Goal: Use online tool/utility: Utilize a website feature to perform a specific function

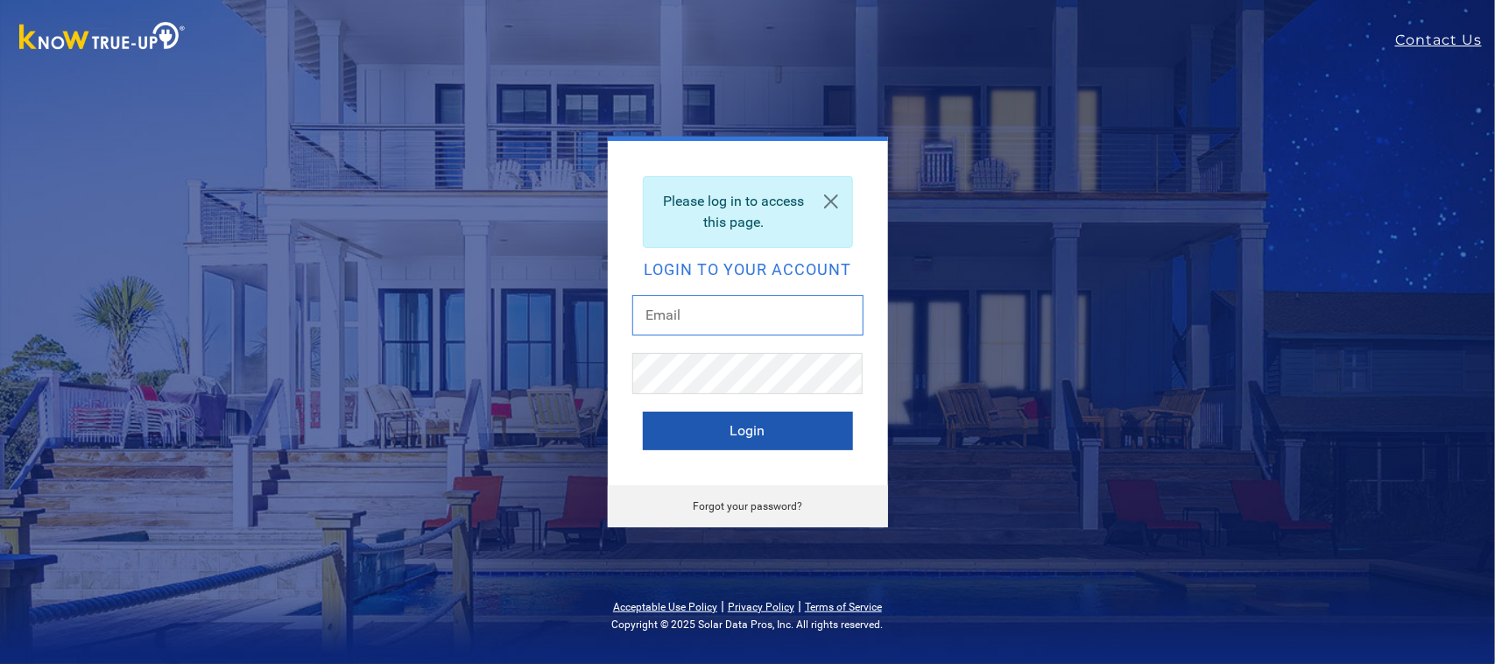
type input "[EMAIL_ADDRESS][DOMAIN_NAME]"
click at [754, 438] on button "Login" at bounding box center [748, 431] width 210 height 39
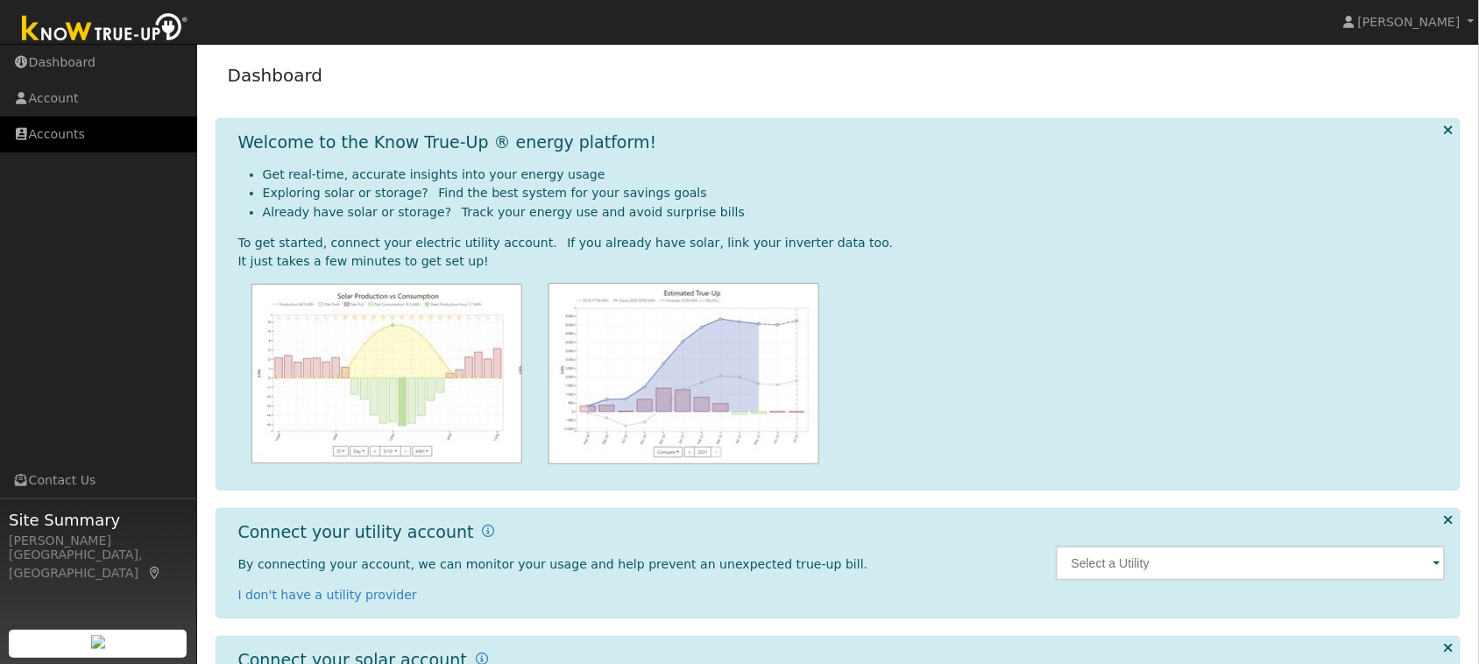
click at [63, 134] on link "Accounts" at bounding box center [98, 135] width 197 height 36
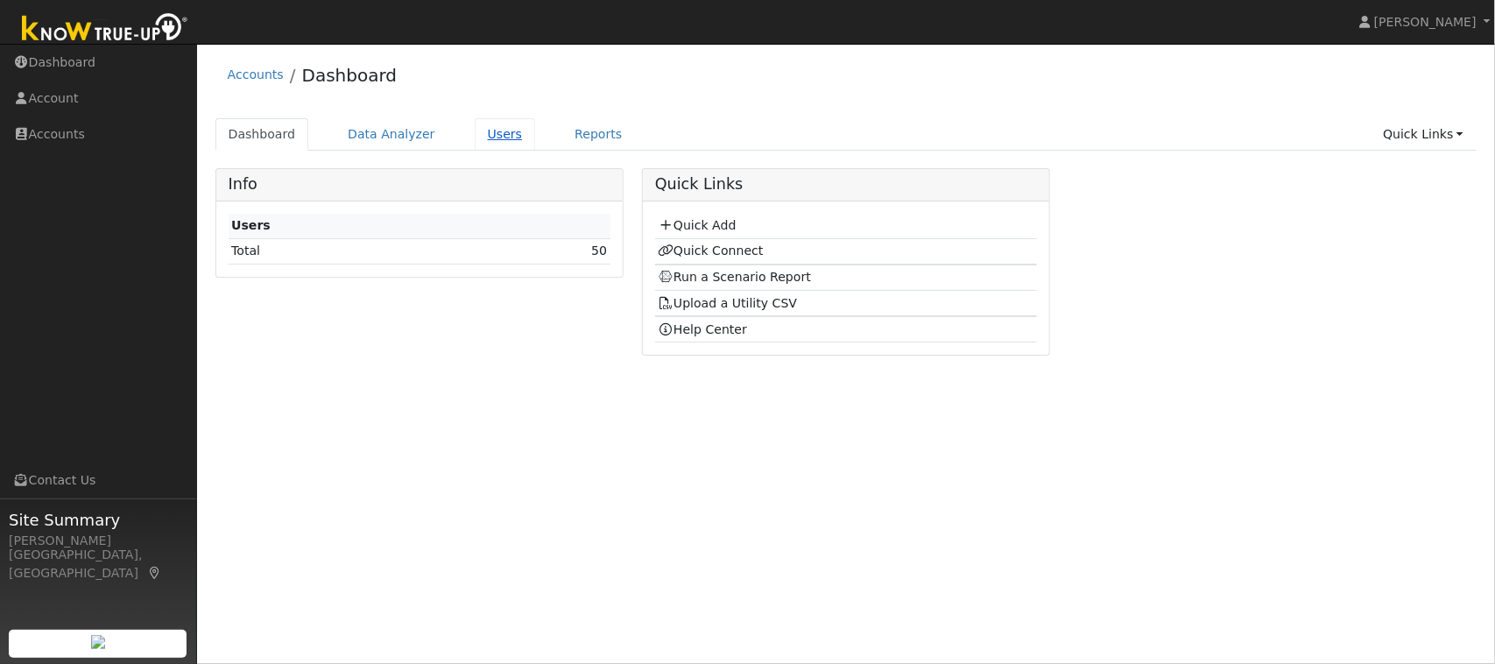
click at [491, 133] on link "Users" at bounding box center [505, 134] width 61 height 32
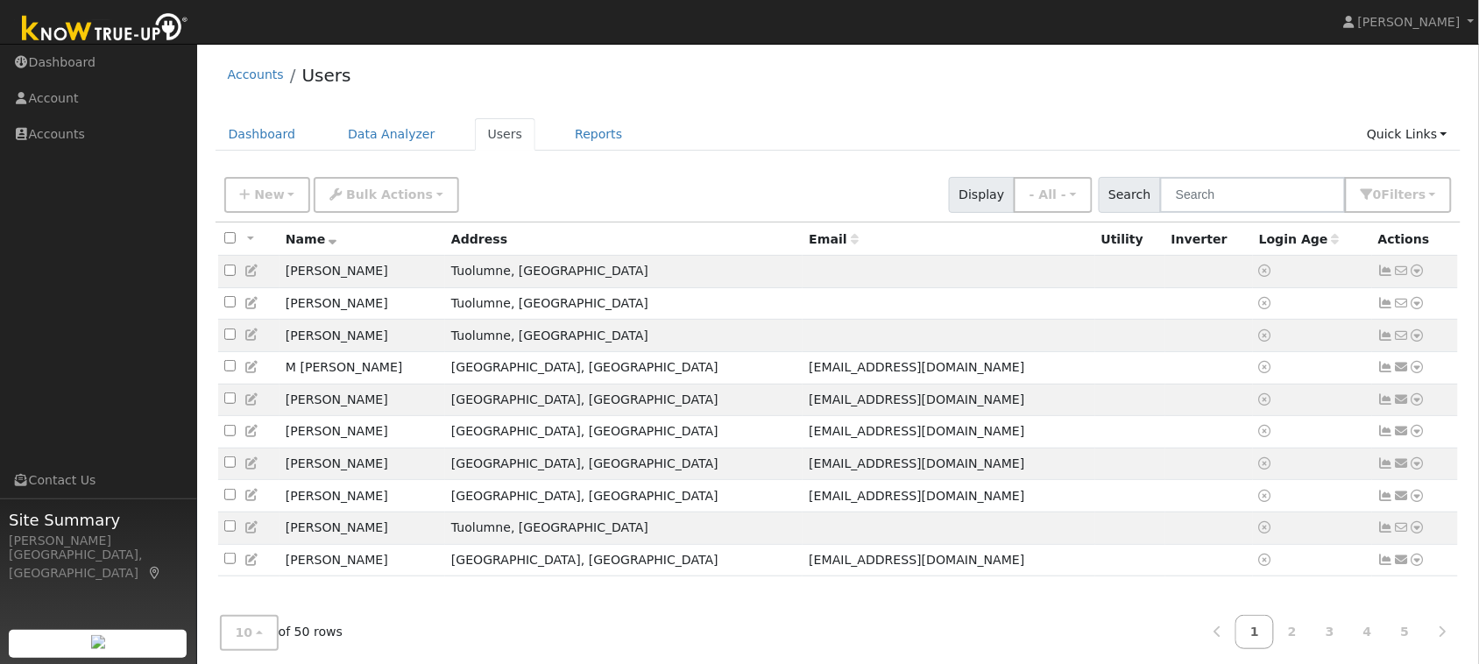
scroll to position [26, 0]
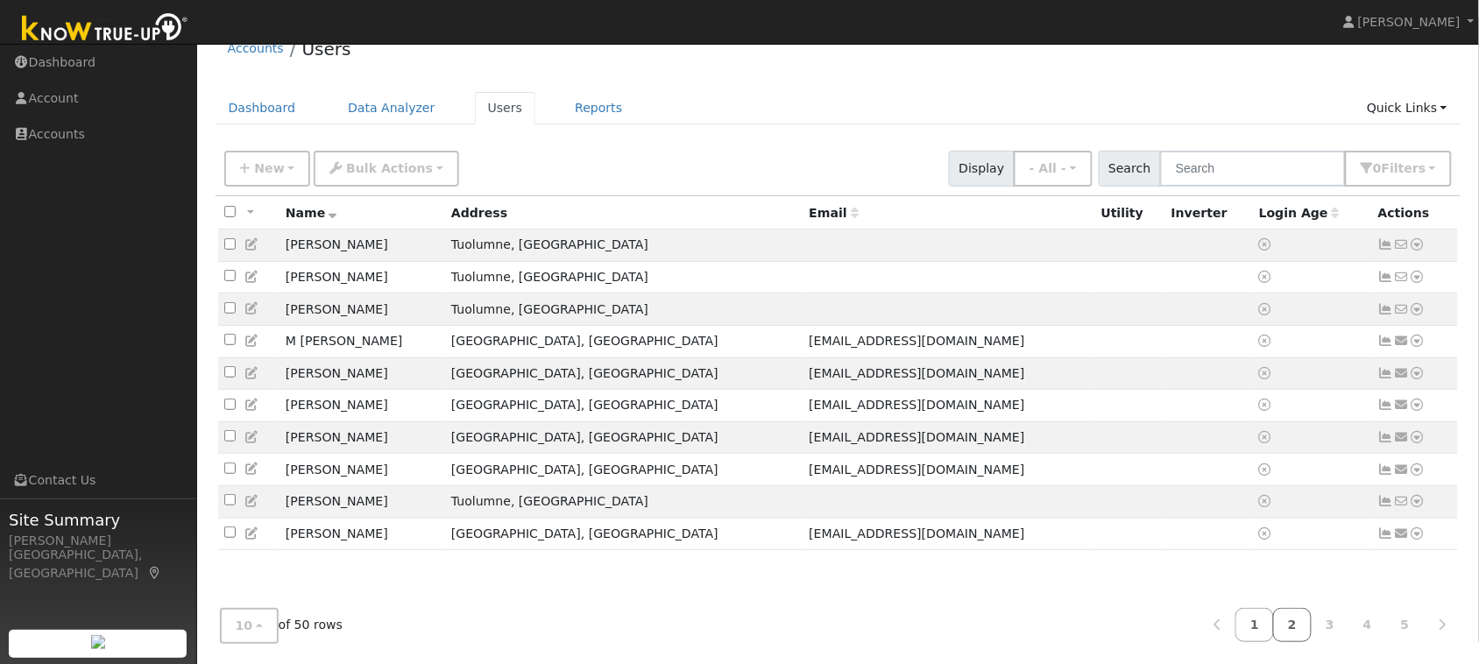
click at [1293, 628] on link "2" at bounding box center [1292, 625] width 39 height 34
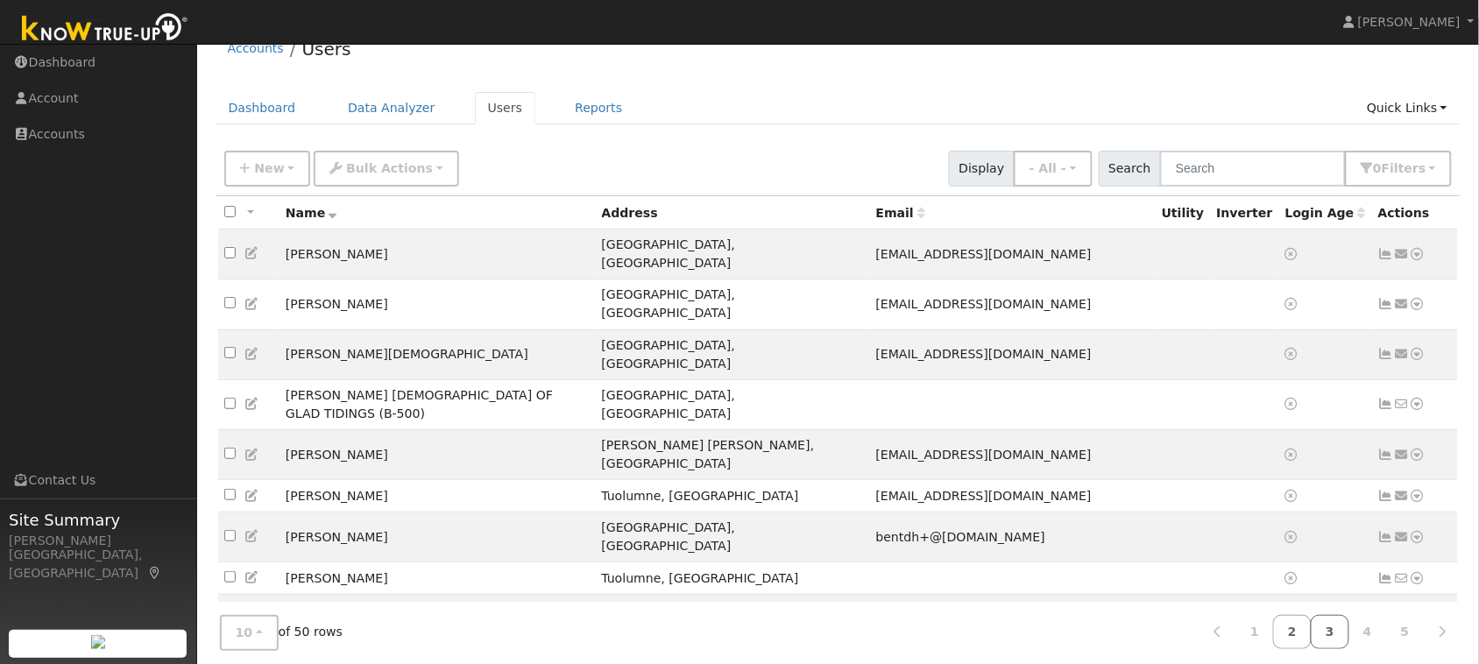
click at [1337, 629] on link "3" at bounding box center [1330, 632] width 39 height 34
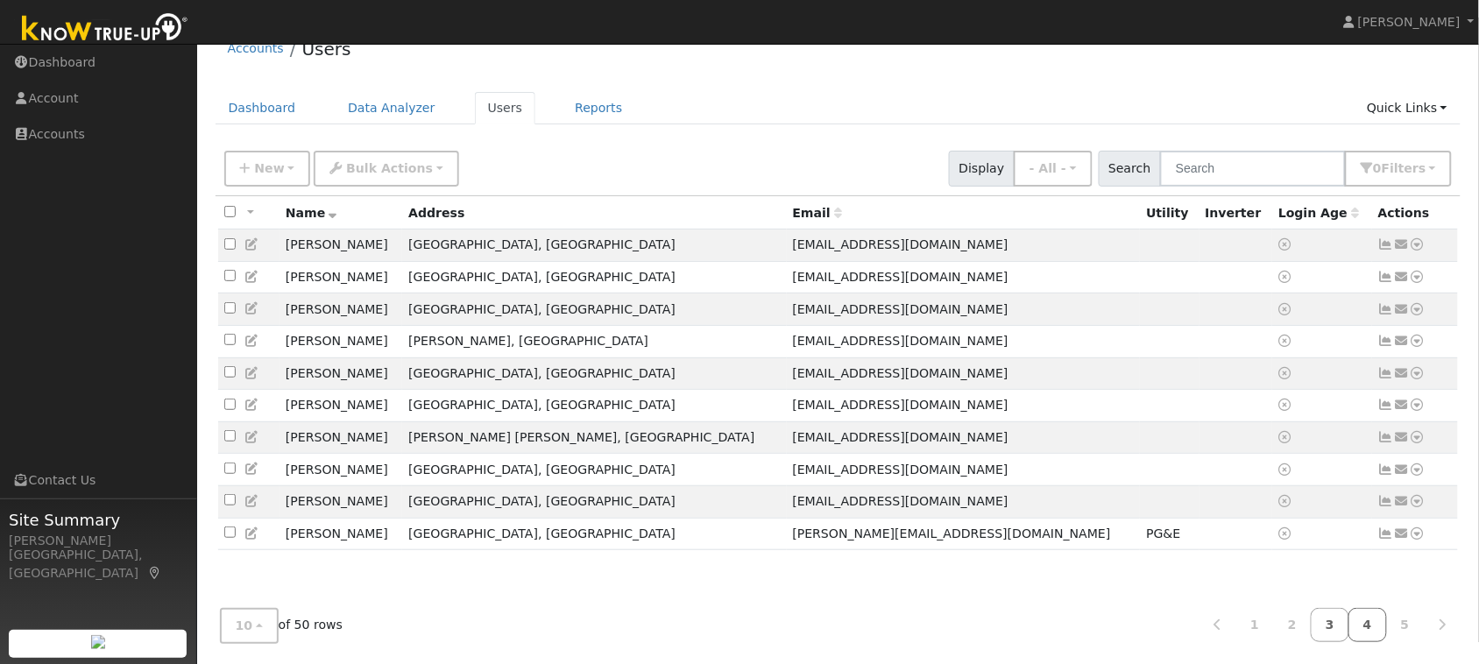
click at [1371, 632] on link "4" at bounding box center [1367, 625] width 39 height 34
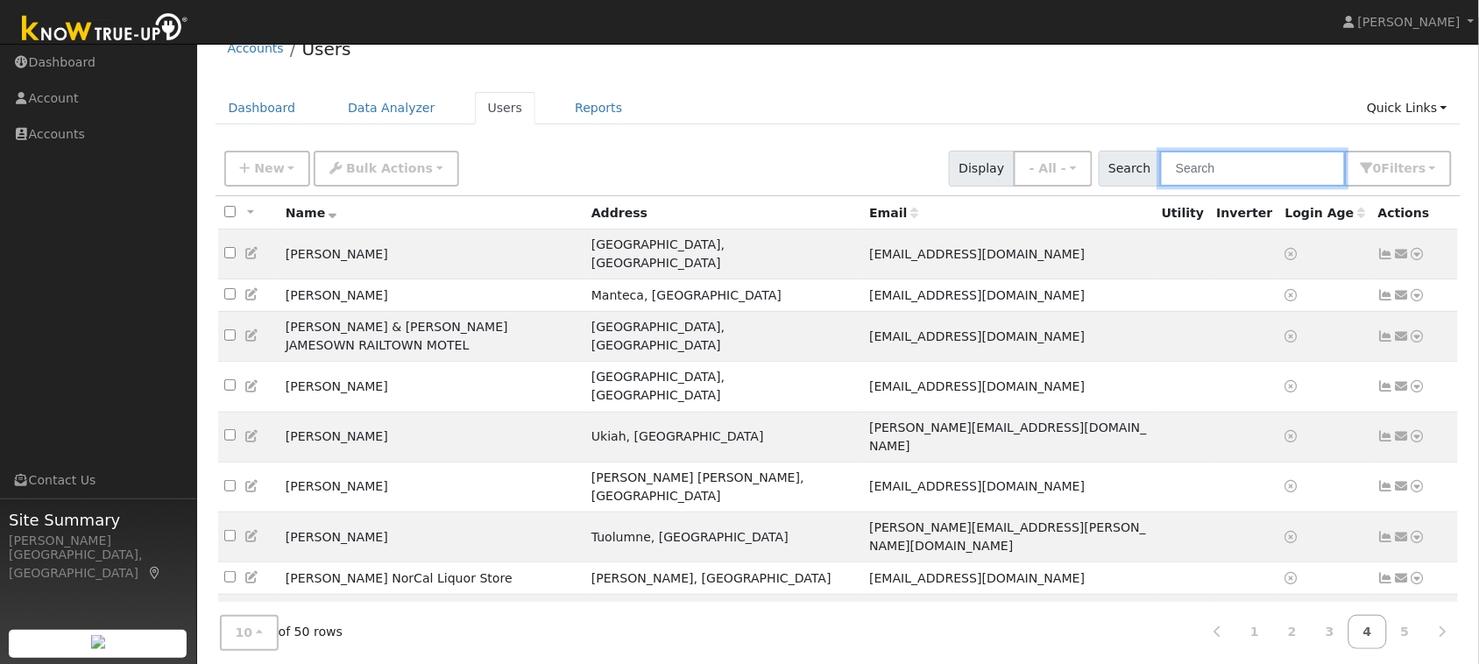
click at [1222, 173] on input "text" at bounding box center [1253, 169] width 186 height 36
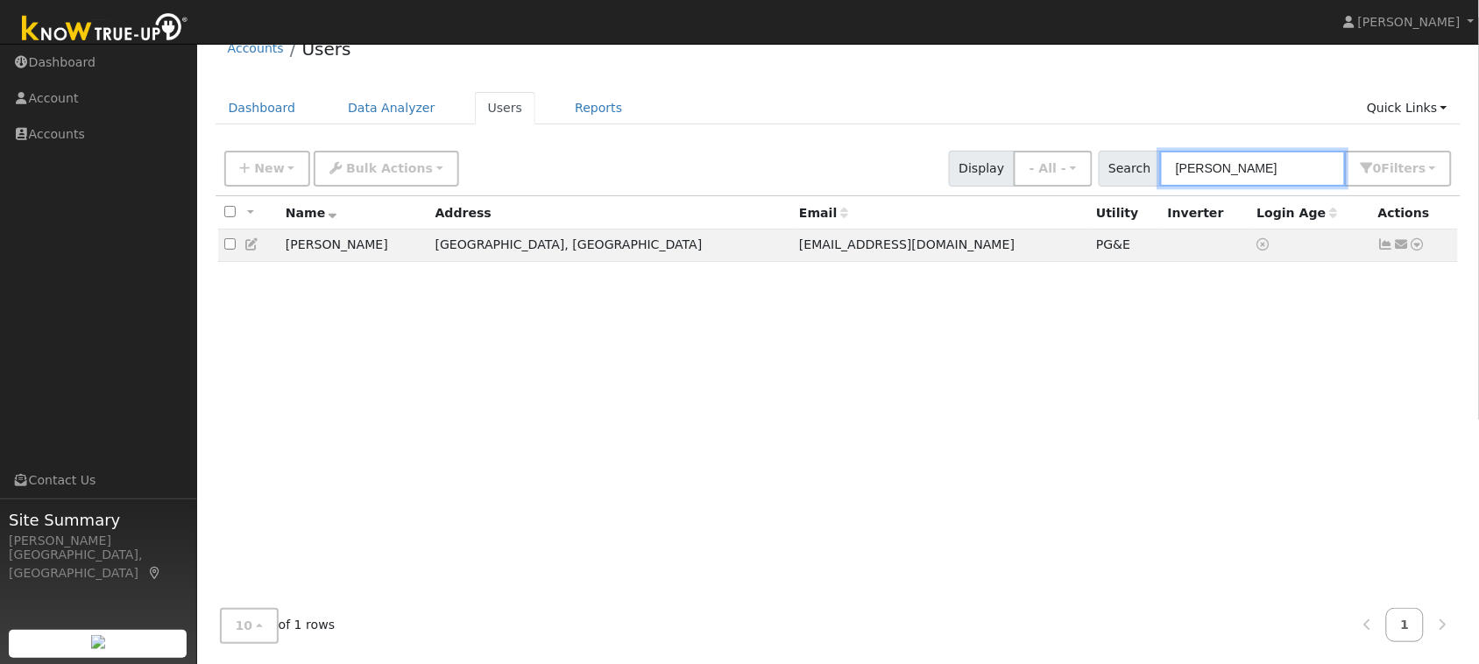
type input "[PERSON_NAME]"
click at [322, 251] on td "[PERSON_NAME]" at bounding box center [354, 246] width 150 height 32
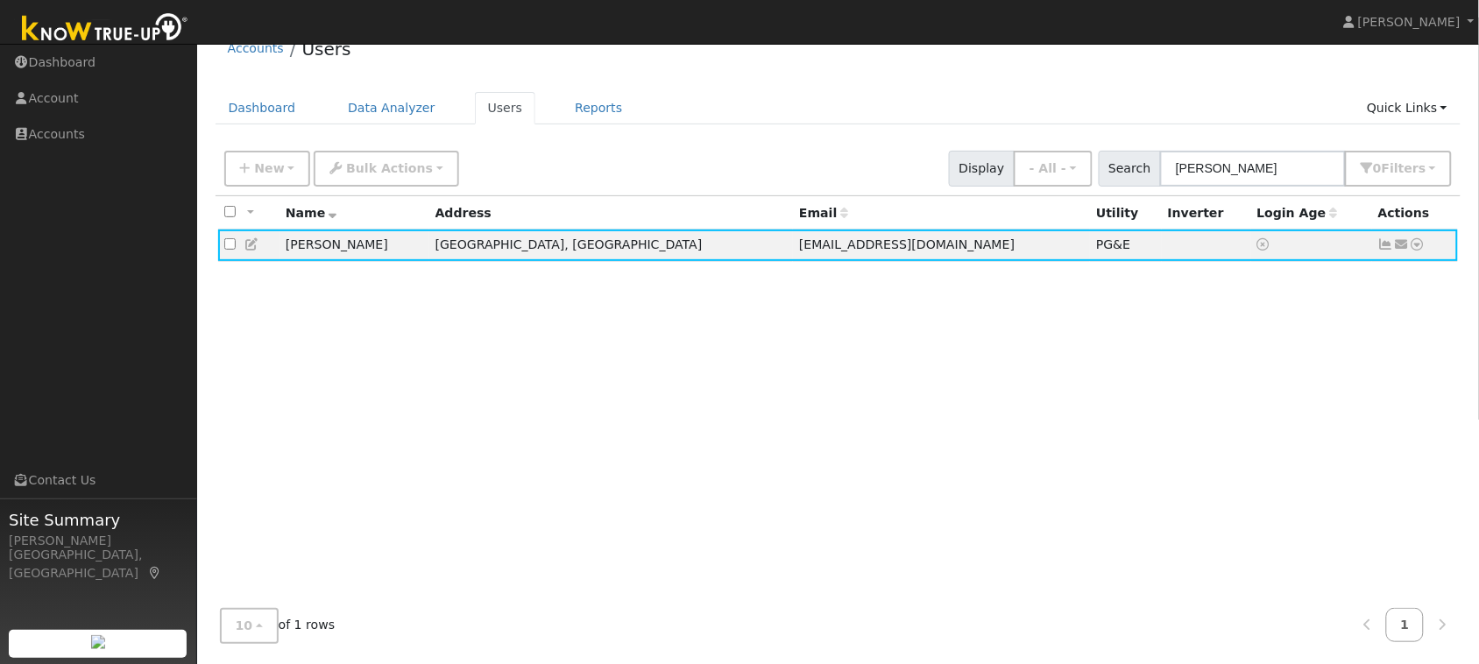
click at [307, 265] on div "All None All on page None on page Name Address Email Utility Inverter Login Age…" at bounding box center [839, 395] width 1246 height 399
click at [331, 251] on td "[PERSON_NAME]" at bounding box center [354, 246] width 150 height 32
click at [1420, 248] on icon at bounding box center [1418, 244] width 16 height 12
click at [1402, 276] on link "Data Analyzer" at bounding box center [1360, 274] width 127 height 25
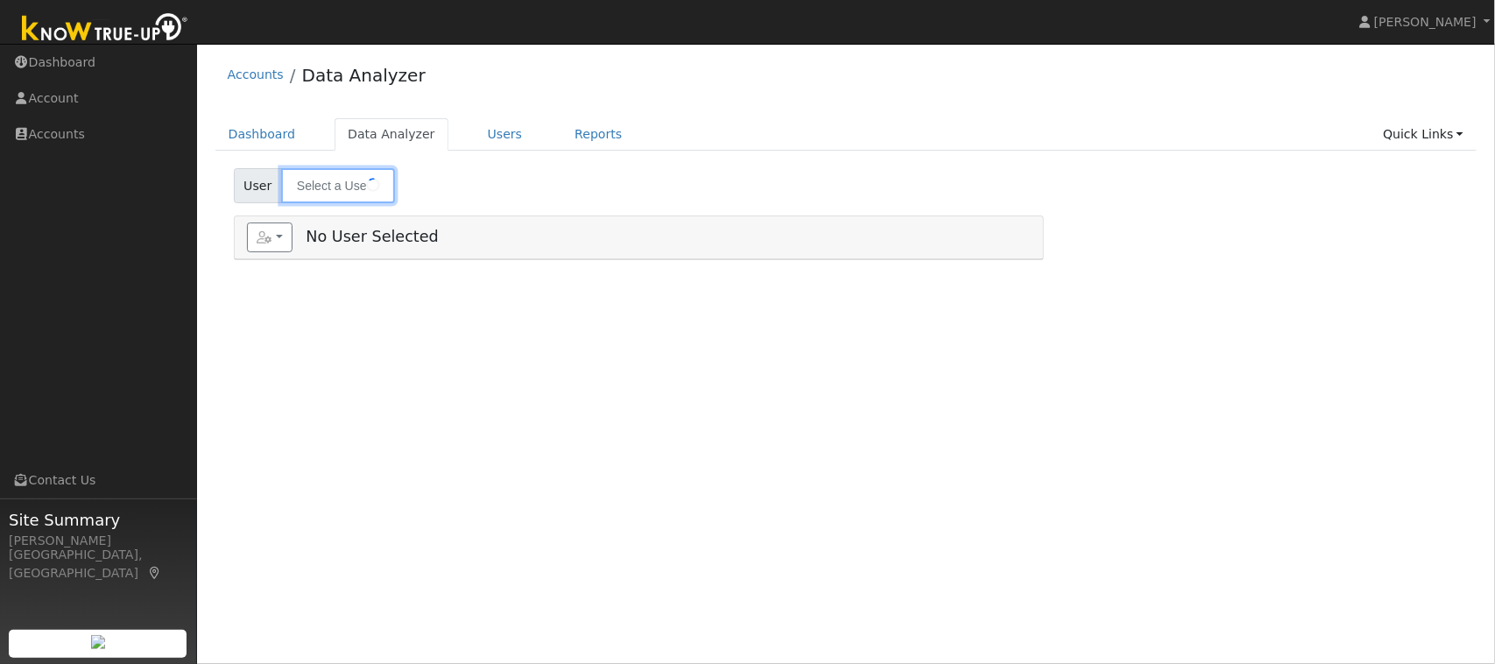
type input "[PERSON_NAME]"
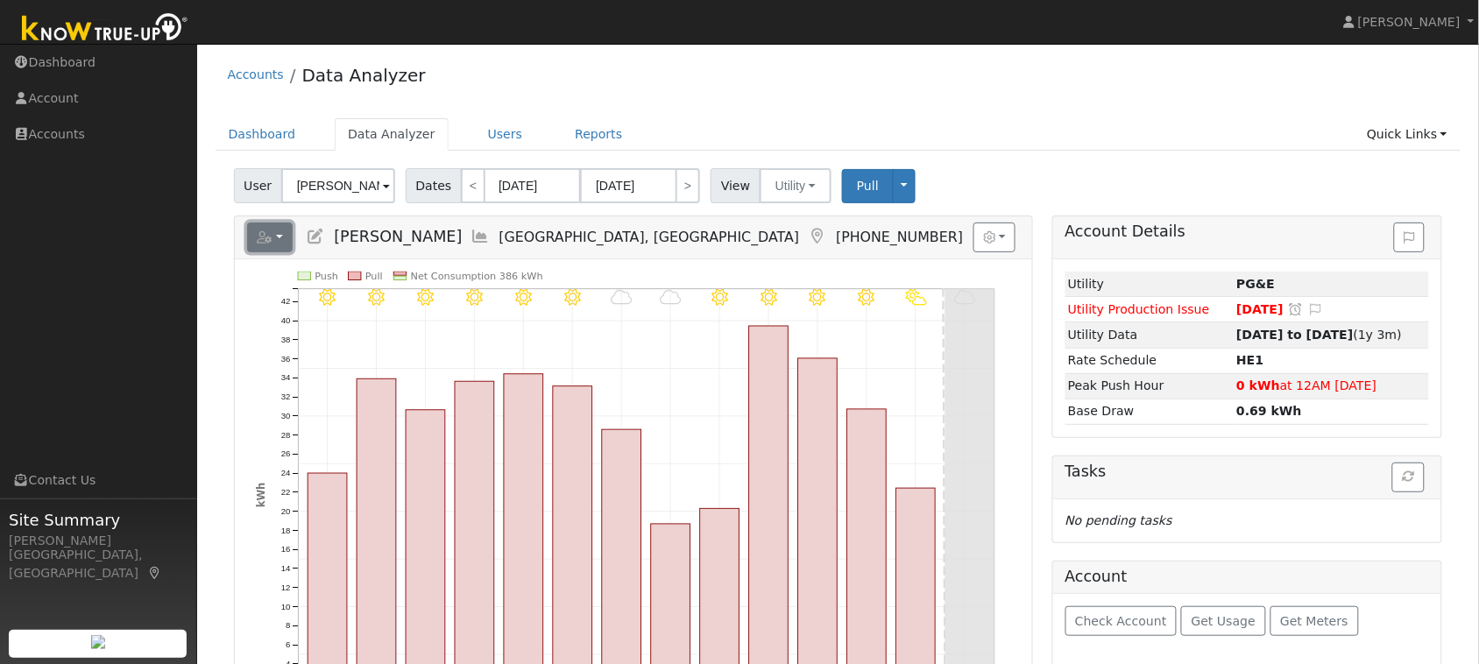
click at [278, 239] on button "button" at bounding box center [270, 238] width 46 height 30
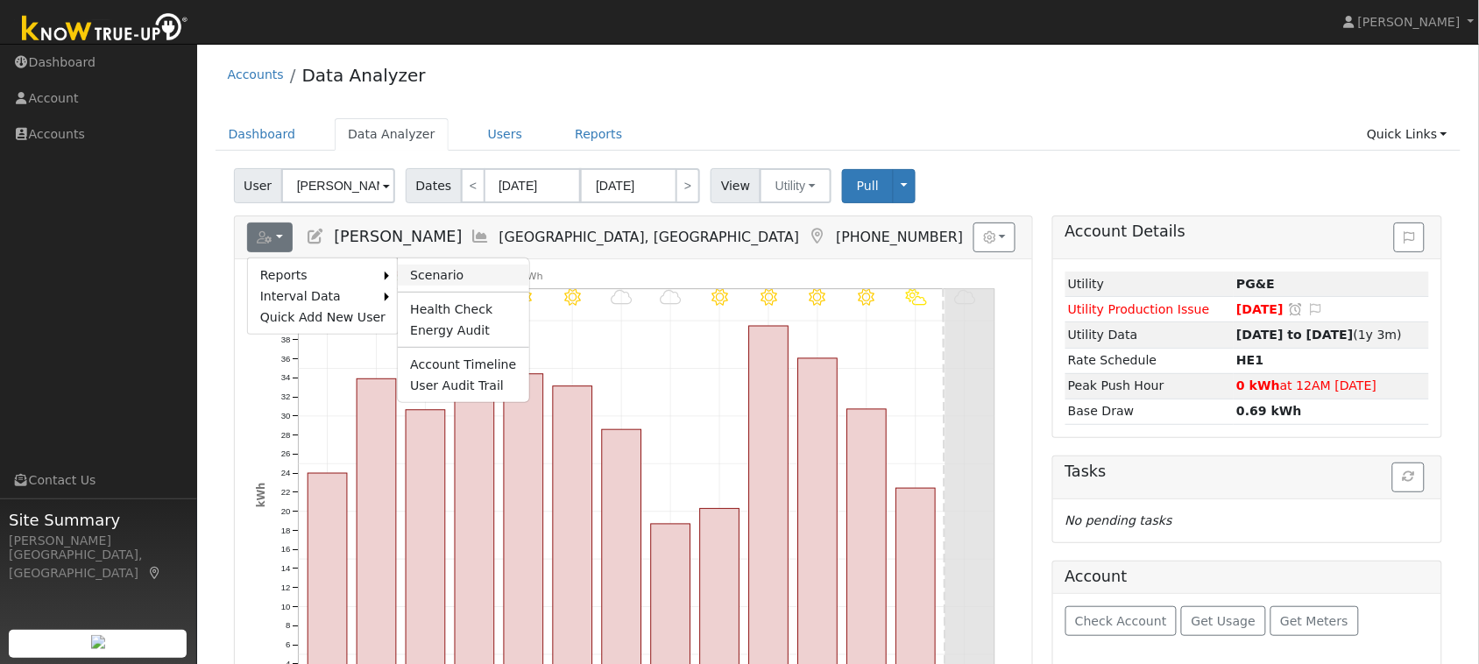
click at [412, 277] on link "Scenario" at bounding box center [463, 275] width 131 height 21
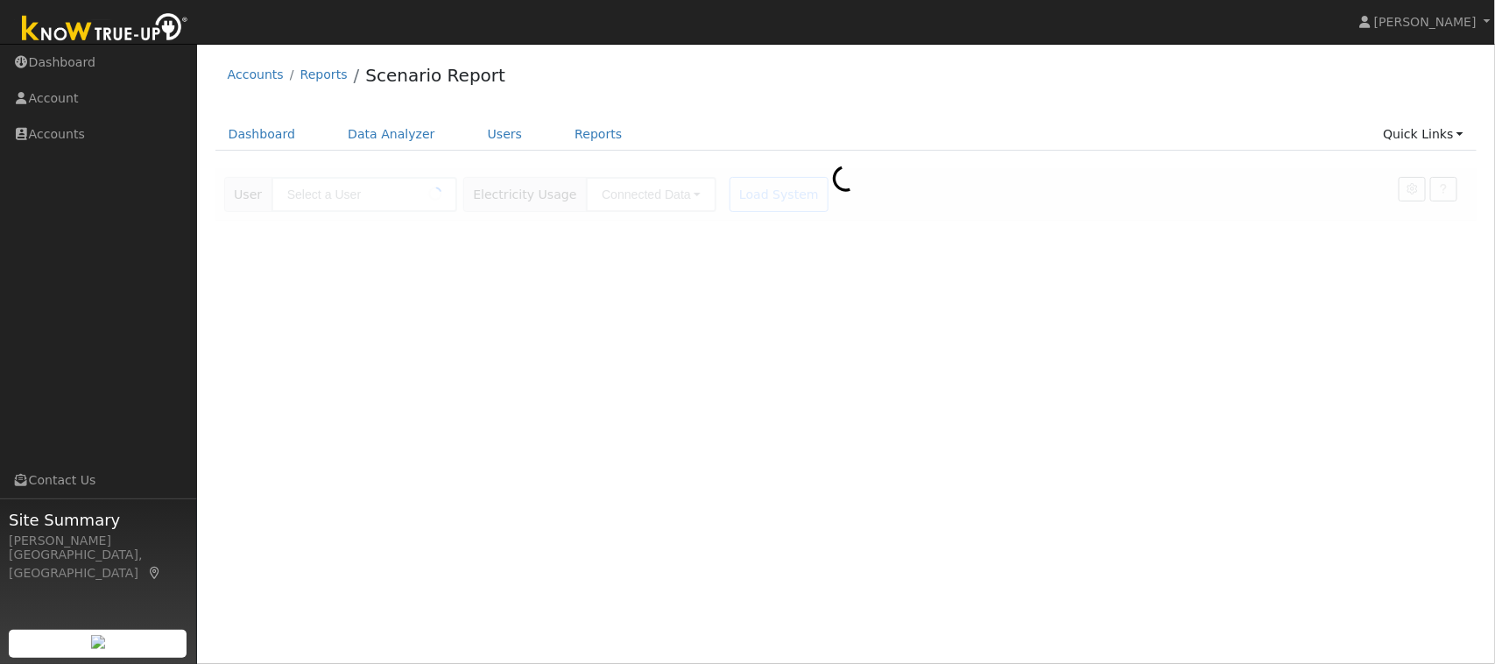
type input "[PERSON_NAME]"
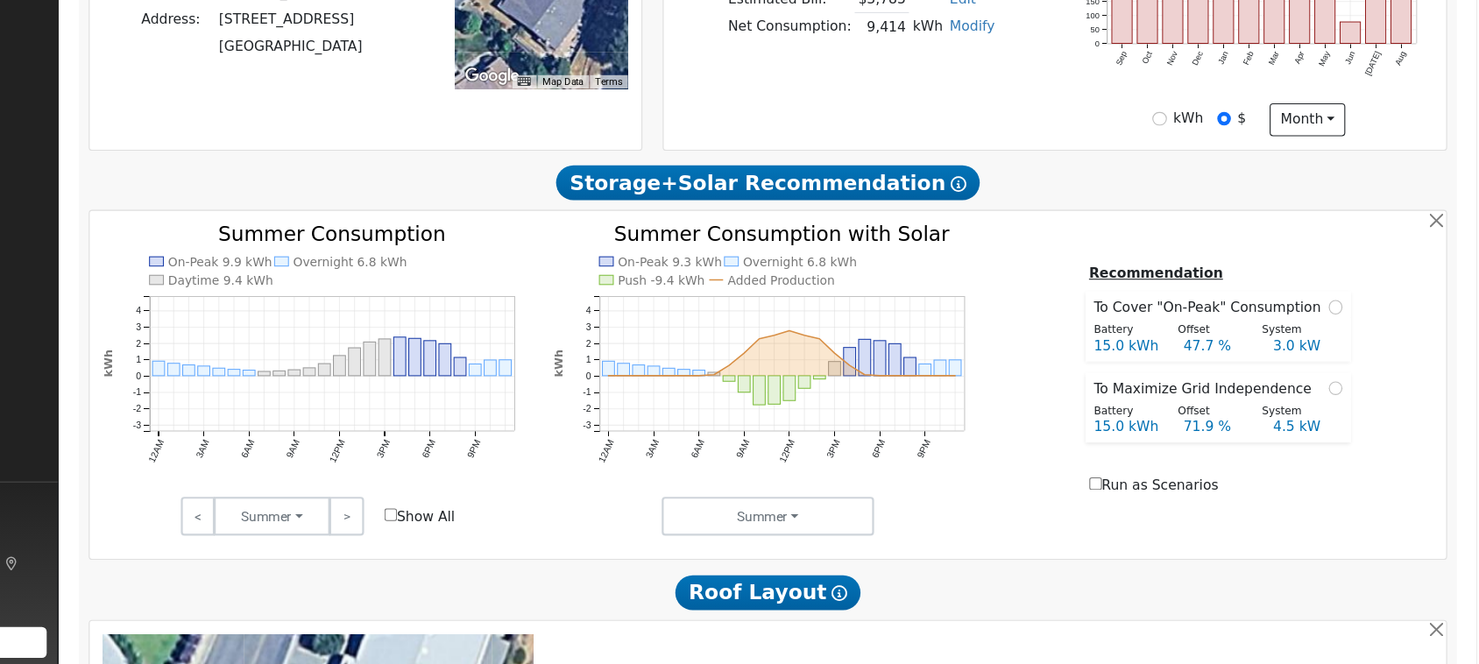
scroll to position [466, 0]
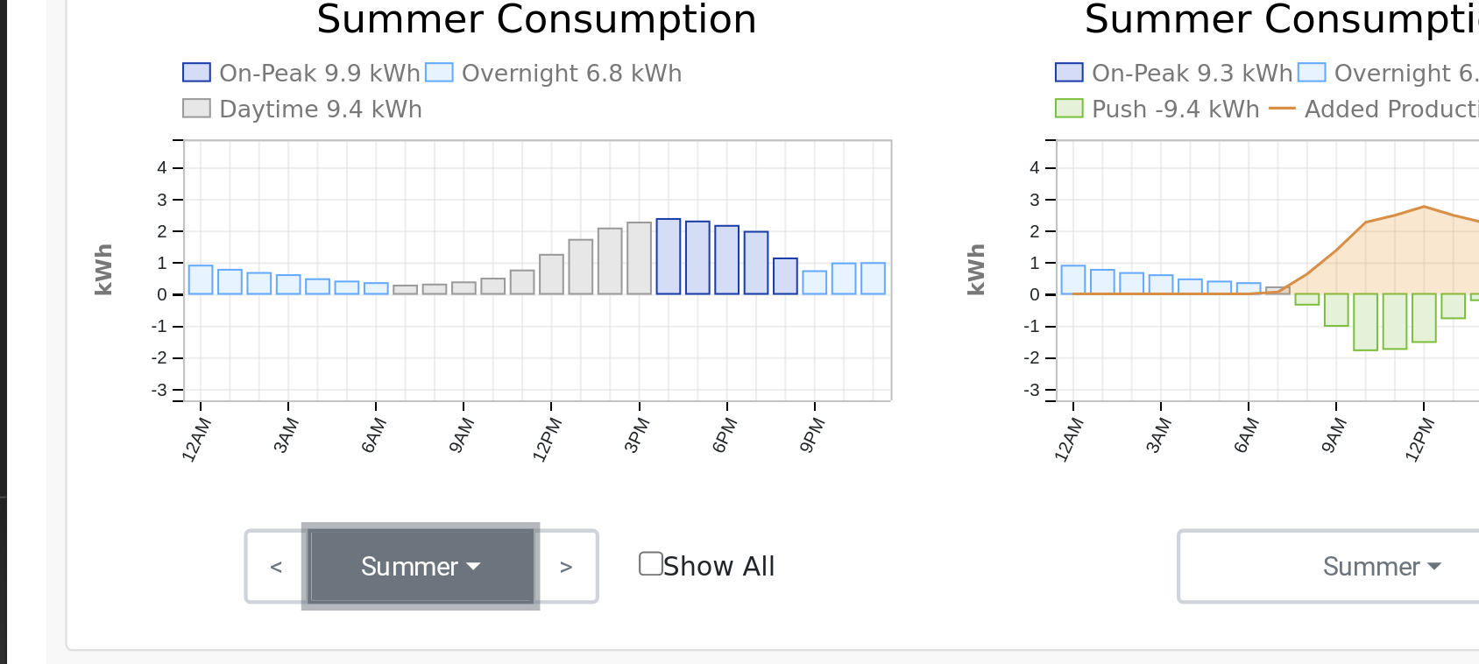
click at [413, 539] on button "Summer" at bounding box center [389, 530] width 105 height 35
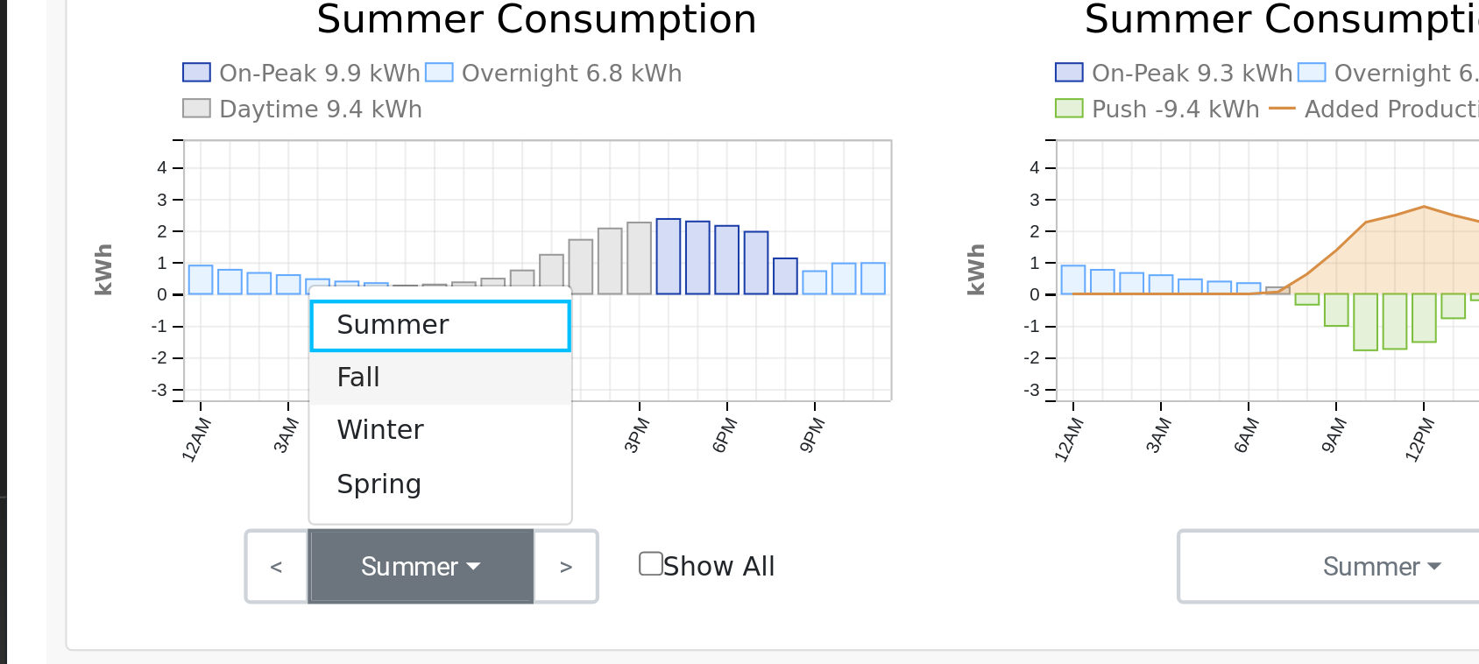
click at [366, 449] on link "Fall" at bounding box center [399, 443] width 122 height 25
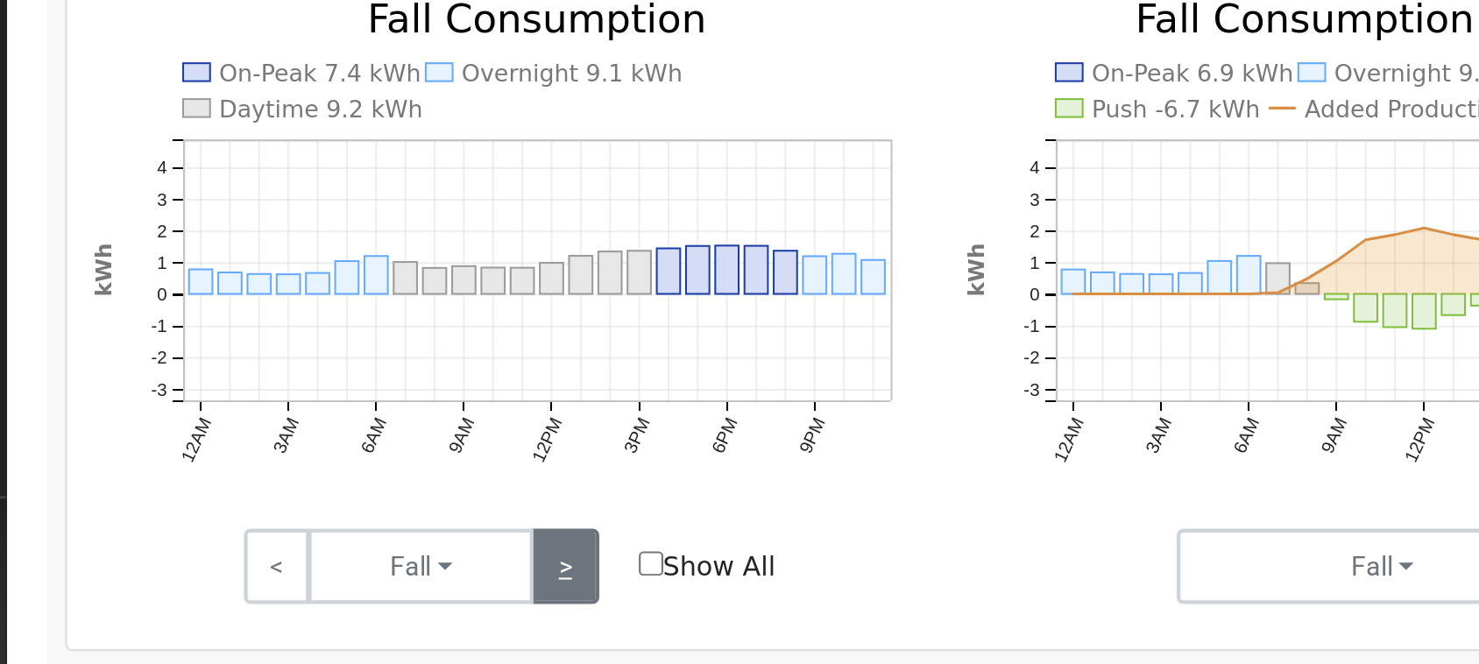
click at [460, 533] on link ">" at bounding box center [457, 530] width 31 height 35
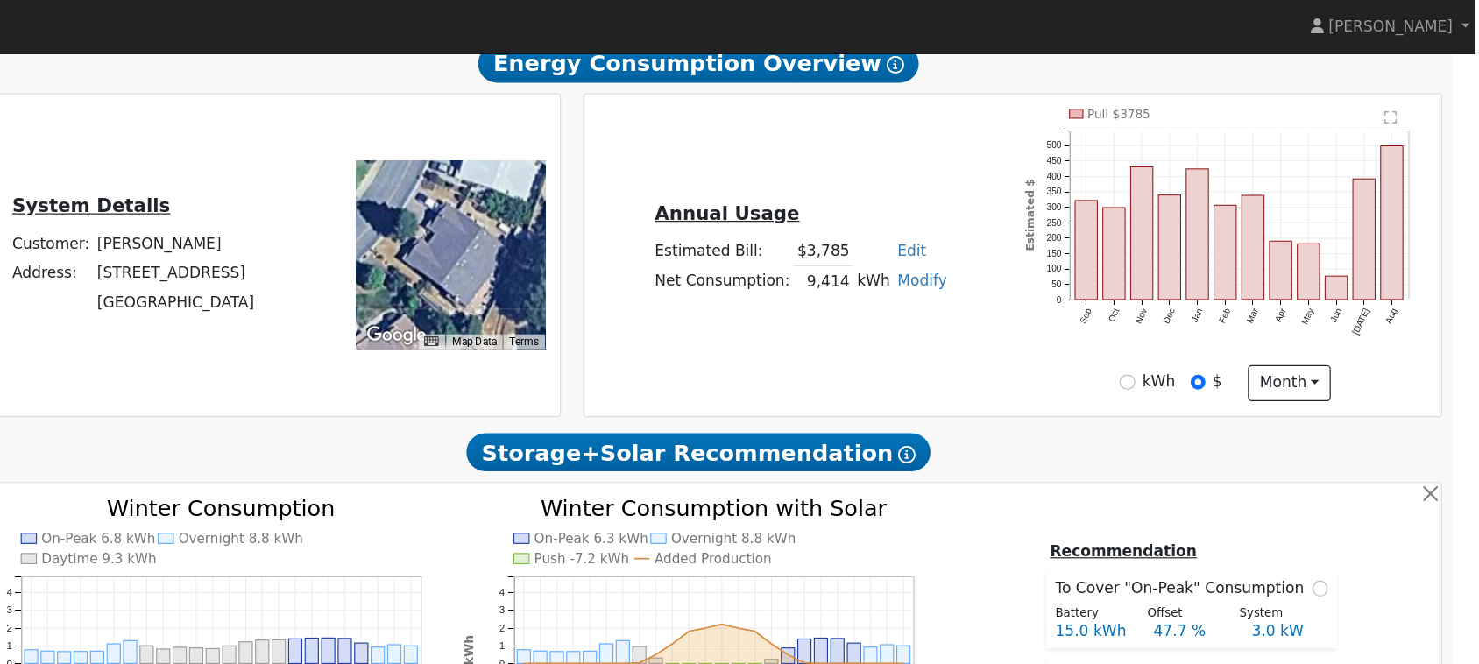
scroll to position [322, 0]
